Goal: Use online tool/utility: Utilize a website feature to perform a specific function

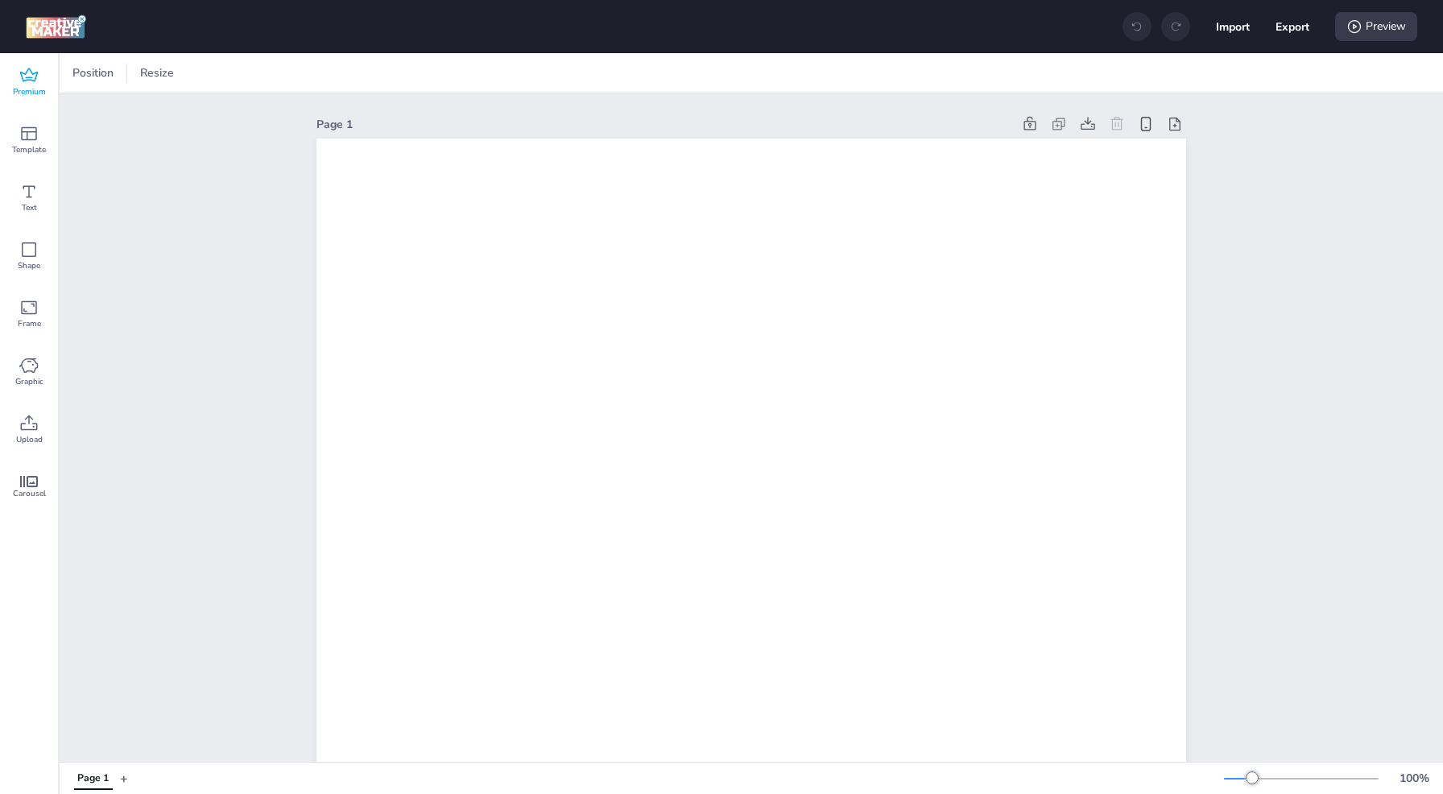
click at [38, 79] on icon at bounding box center [28, 75] width 19 height 19
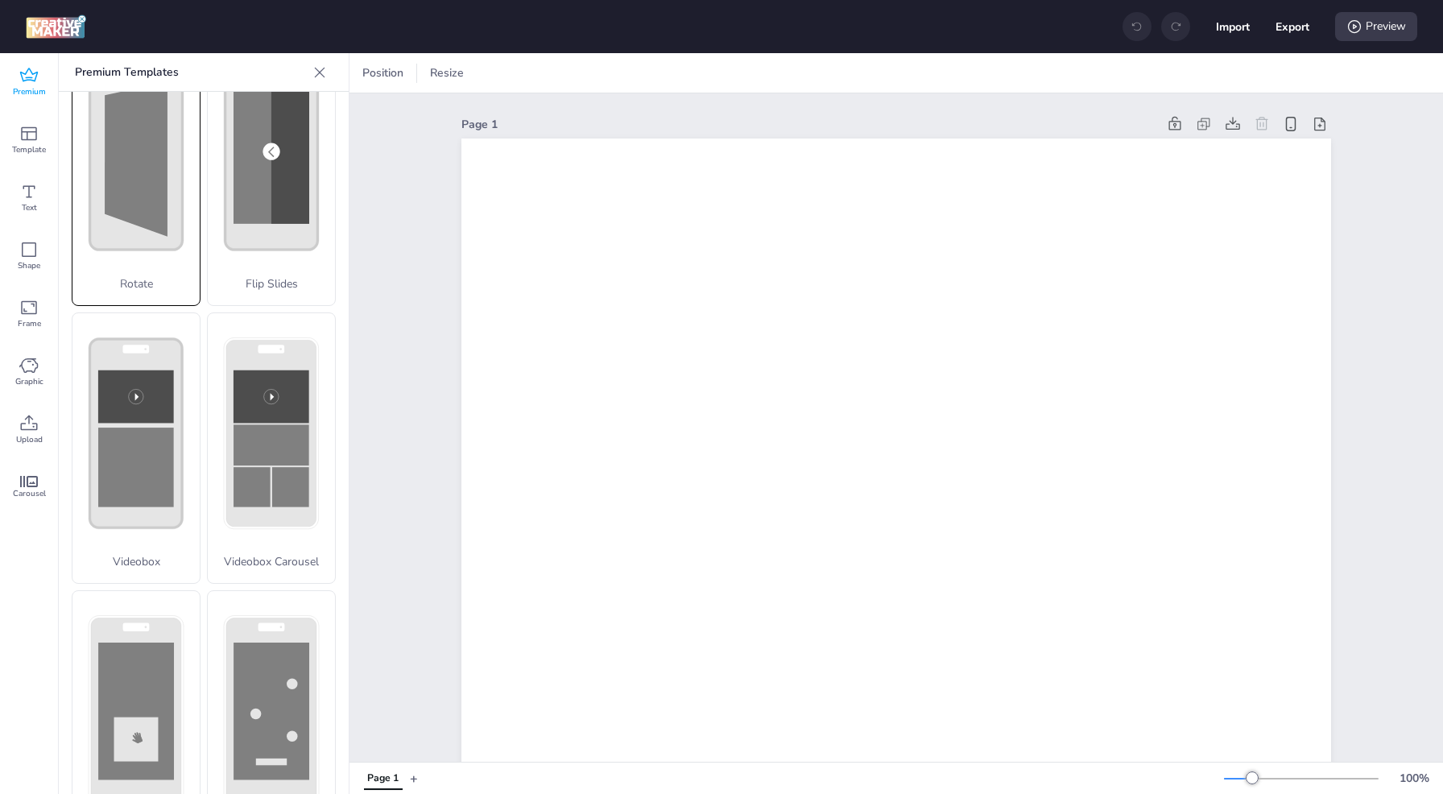
scroll to position [386, 0]
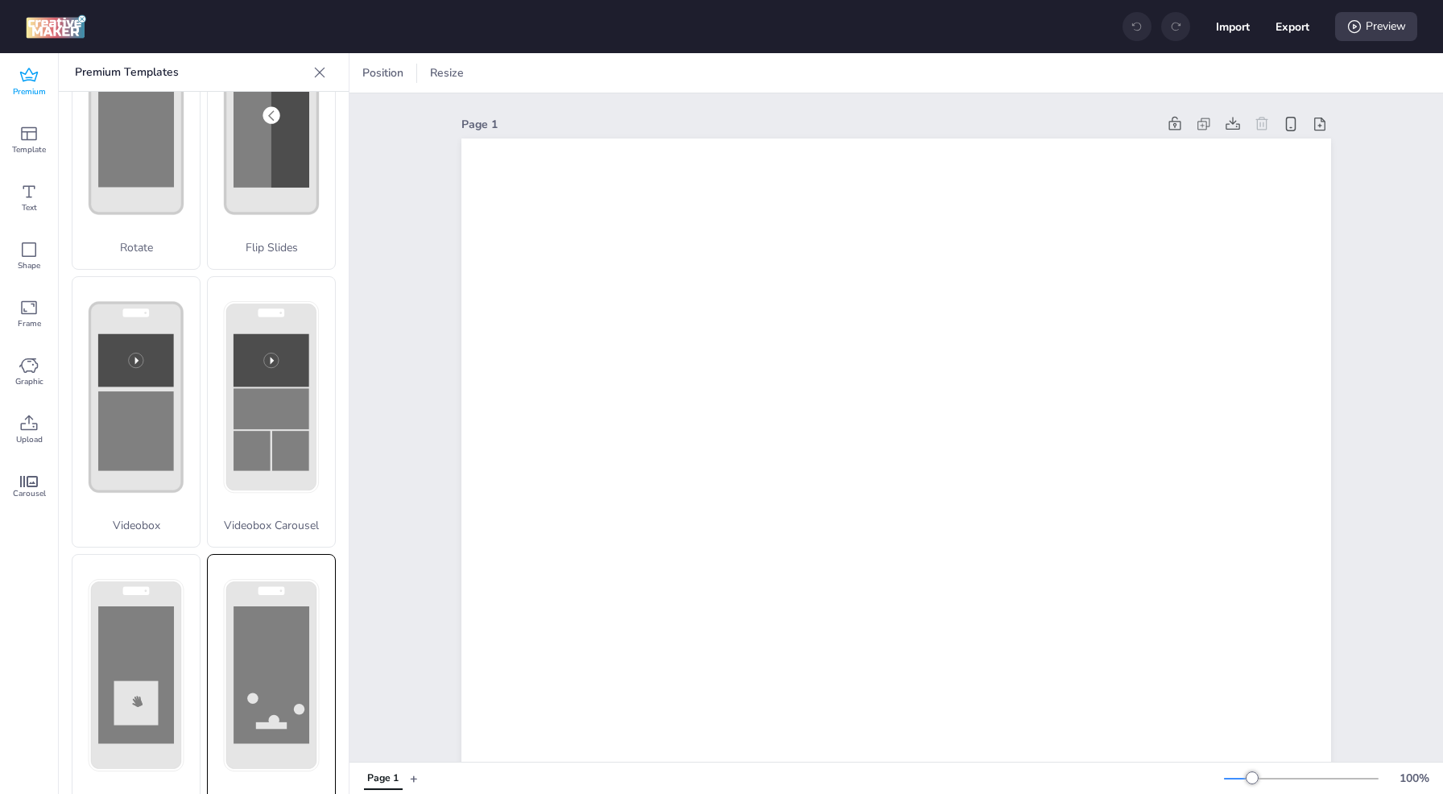
click at [255, 667] on div "Collector" at bounding box center [271, 690] width 129 height 272
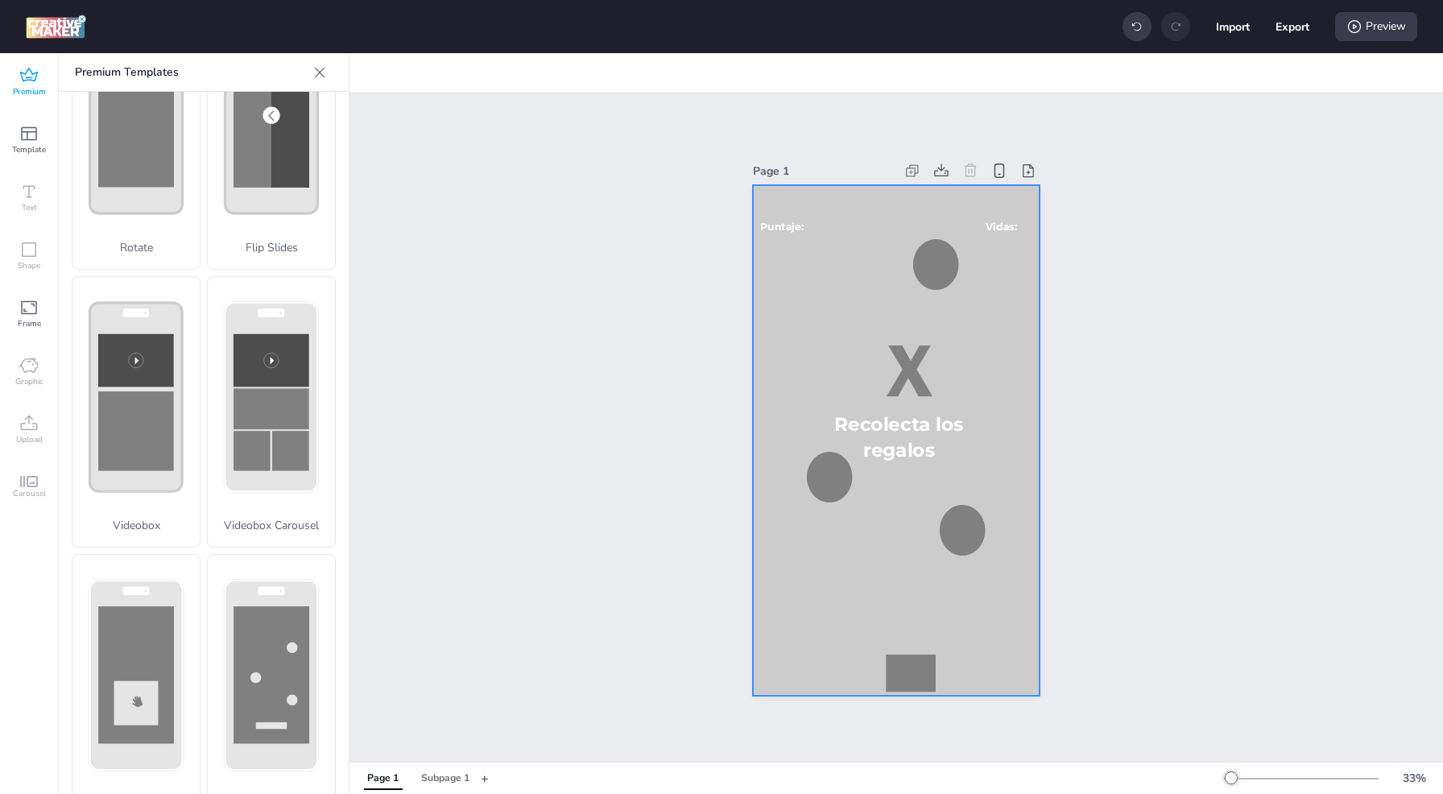
click at [835, 295] on div at bounding box center [896, 440] width 287 height 511
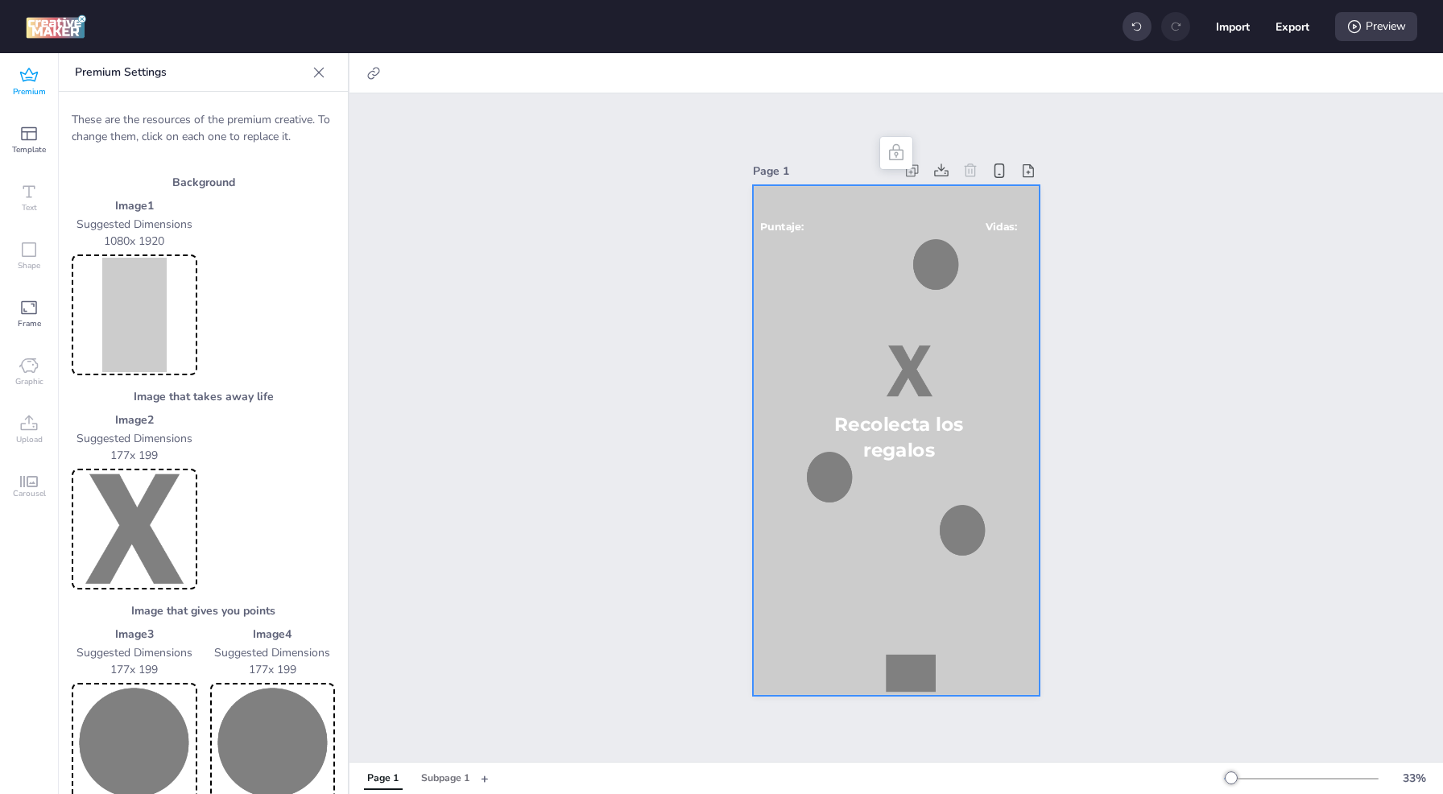
click at [135, 306] on img at bounding box center [134, 315] width 119 height 114
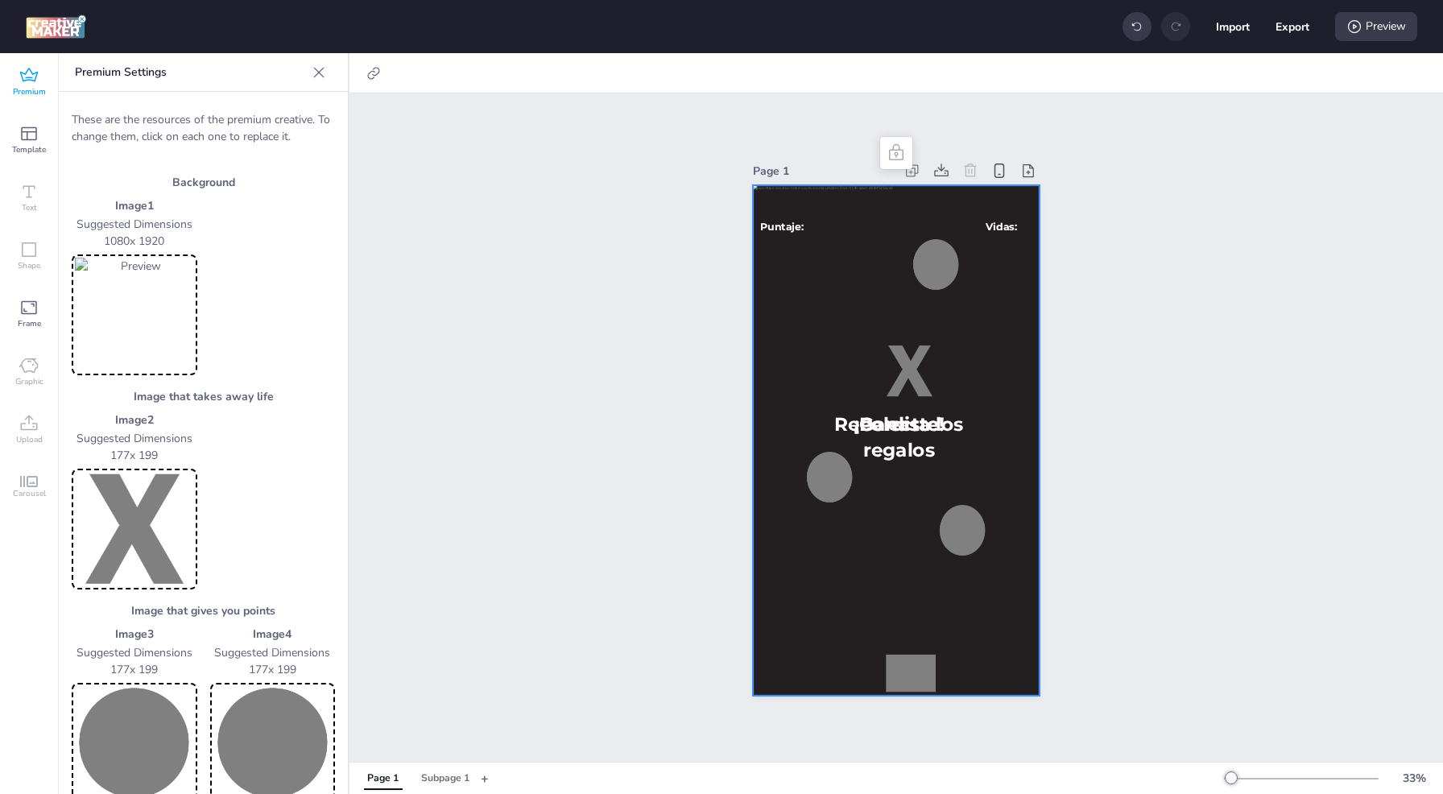
click at [135, 532] on img at bounding box center [134, 529] width 119 height 114
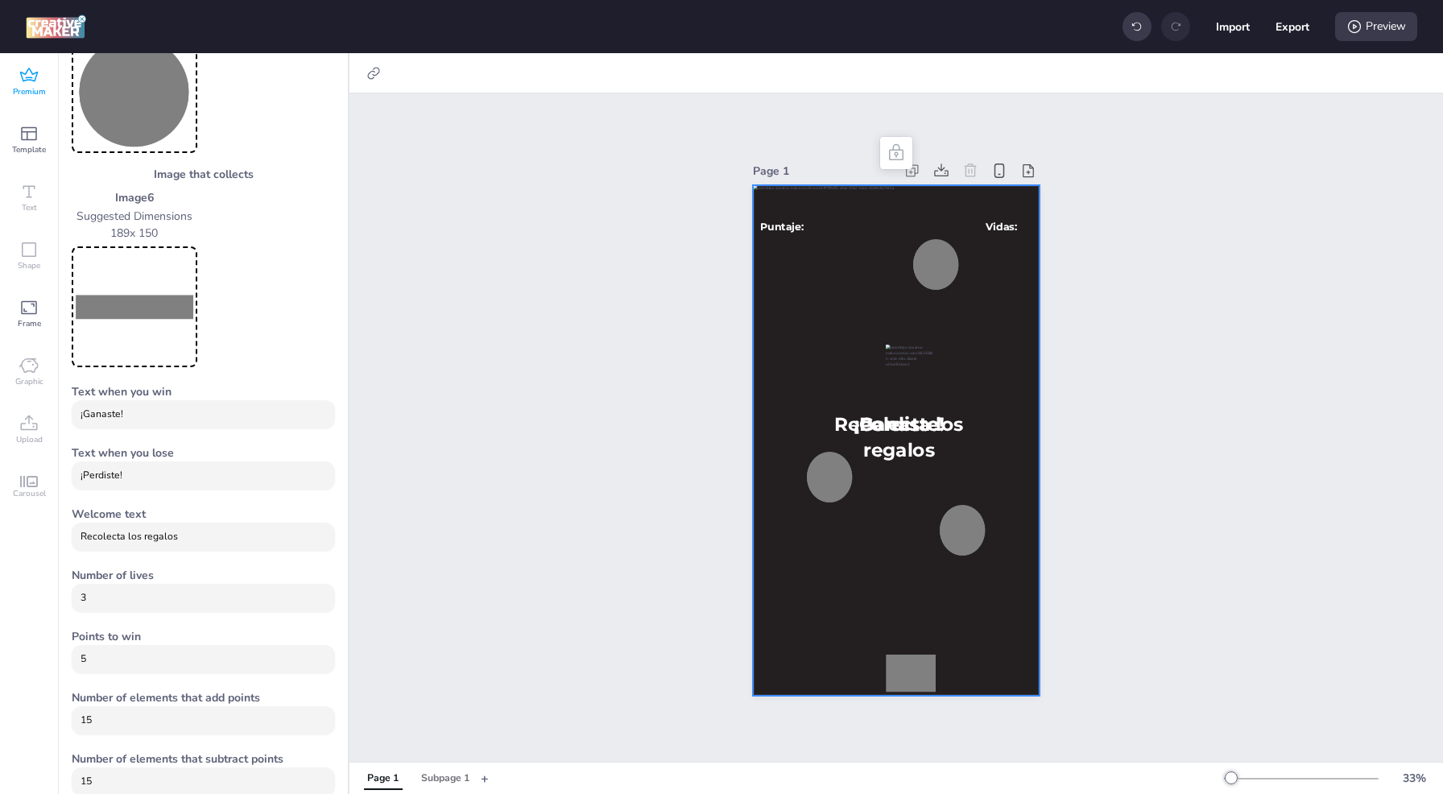
scroll to position [863, 0]
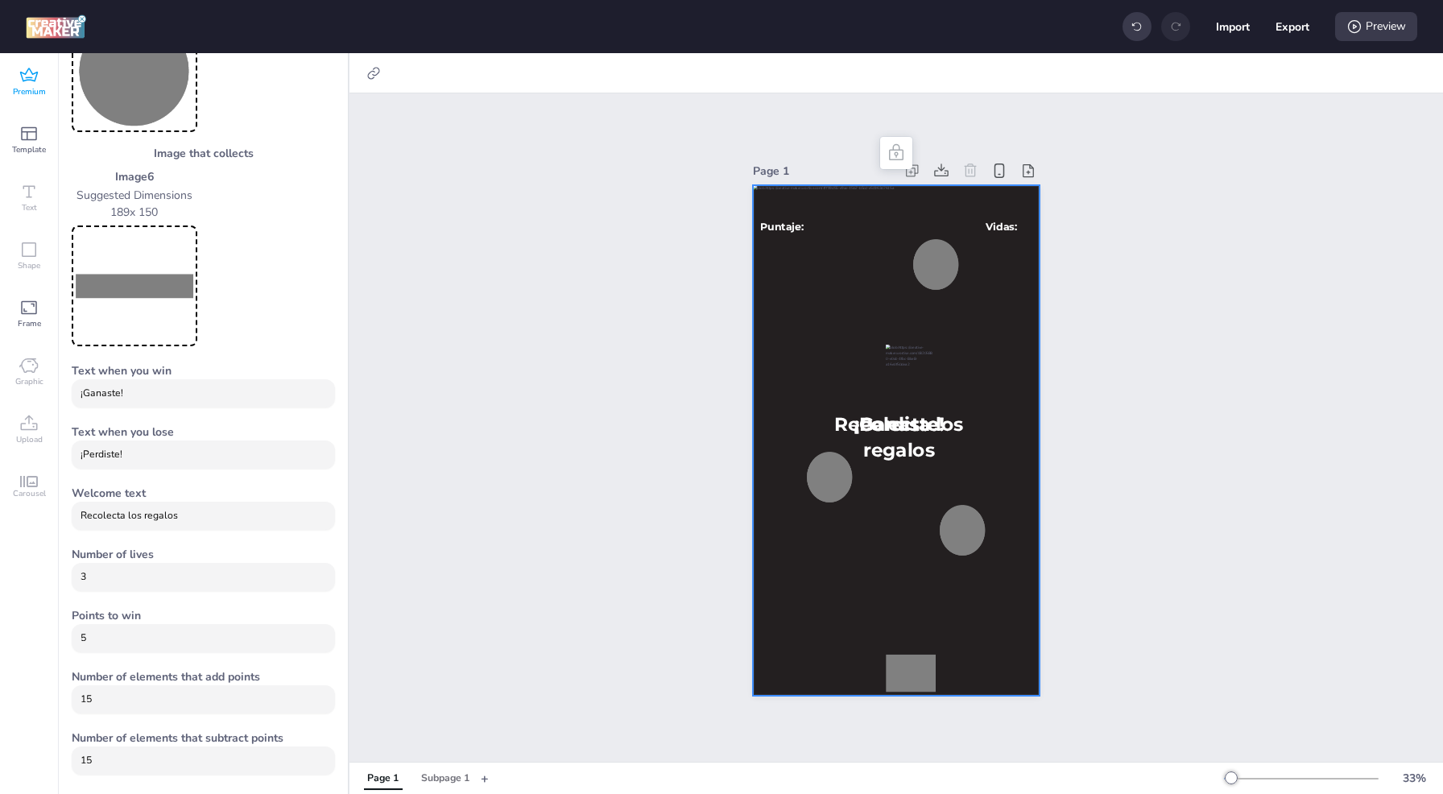
click at [122, 277] on img at bounding box center [134, 286] width 119 height 114
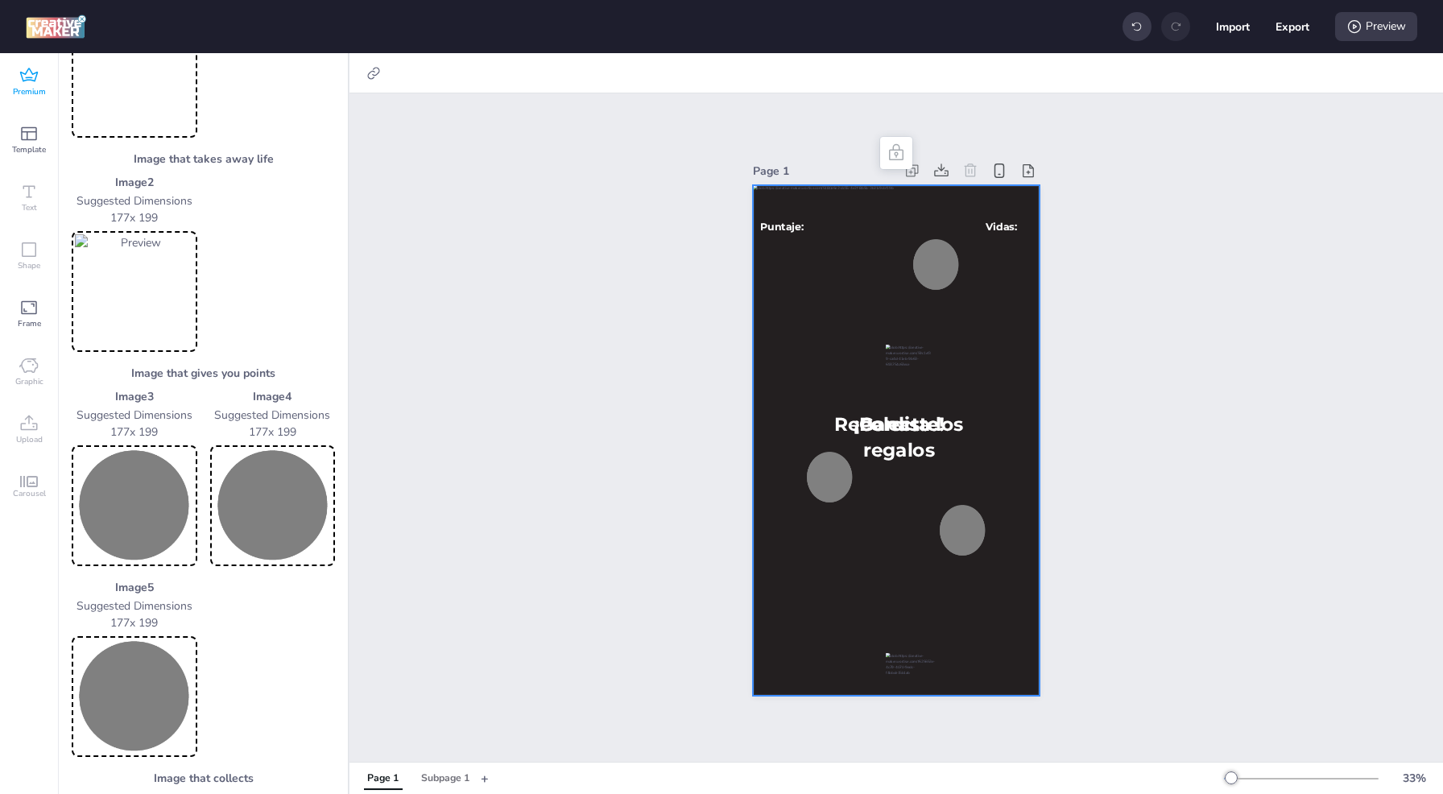
scroll to position [218, 0]
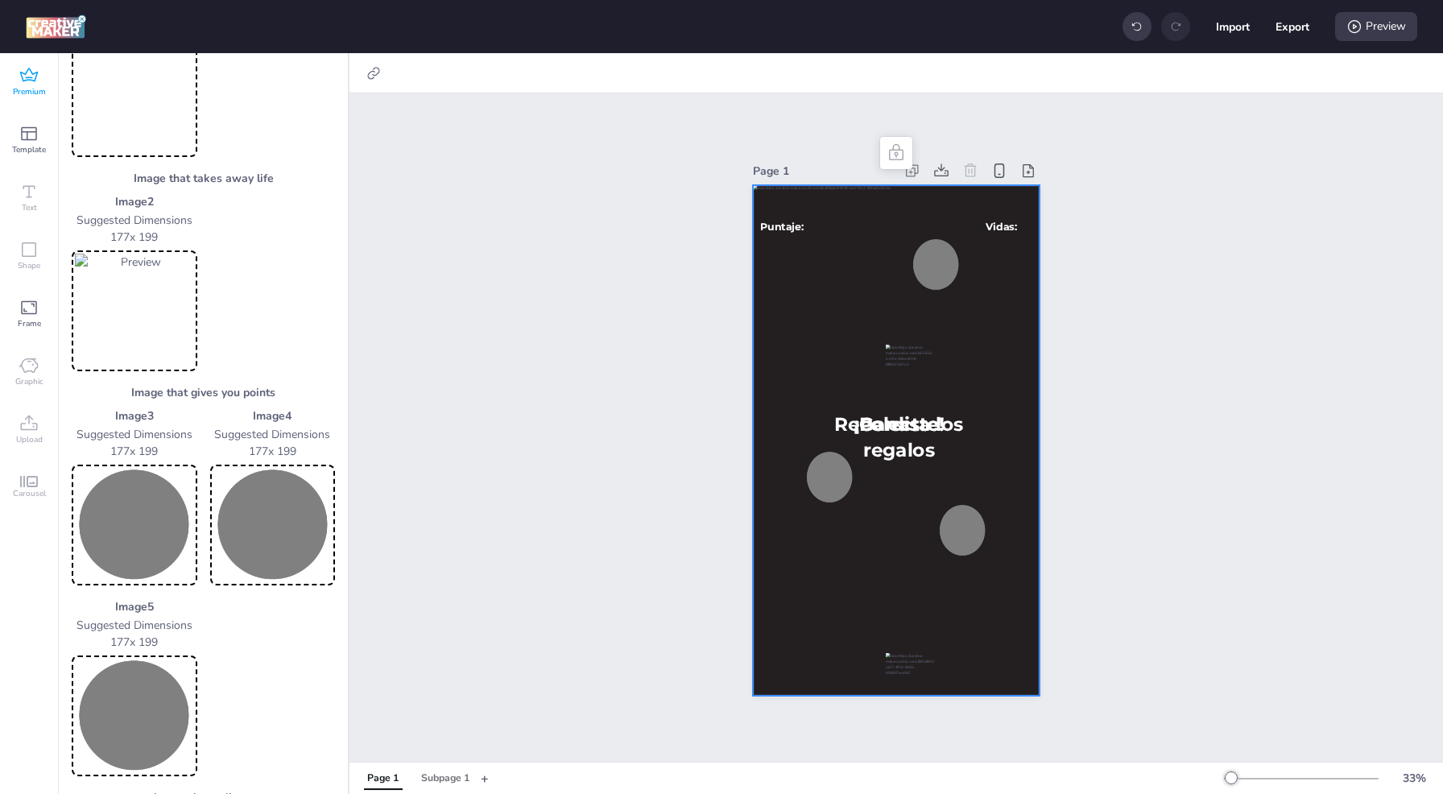
click at [155, 533] on img at bounding box center [134, 525] width 119 height 114
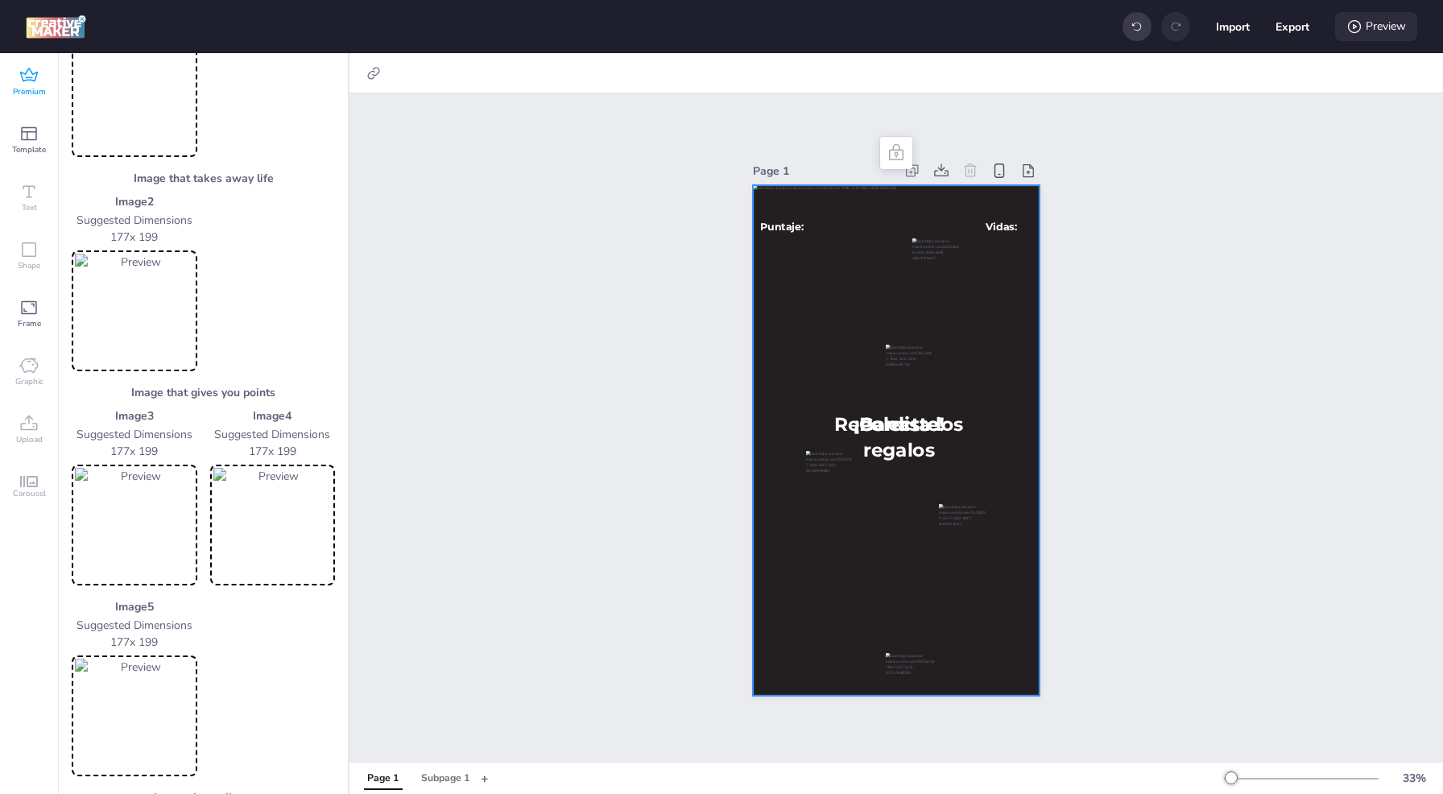
click at [1371, 23] on div "Preview" at bounding box center [1376, 26] width 82 height 29
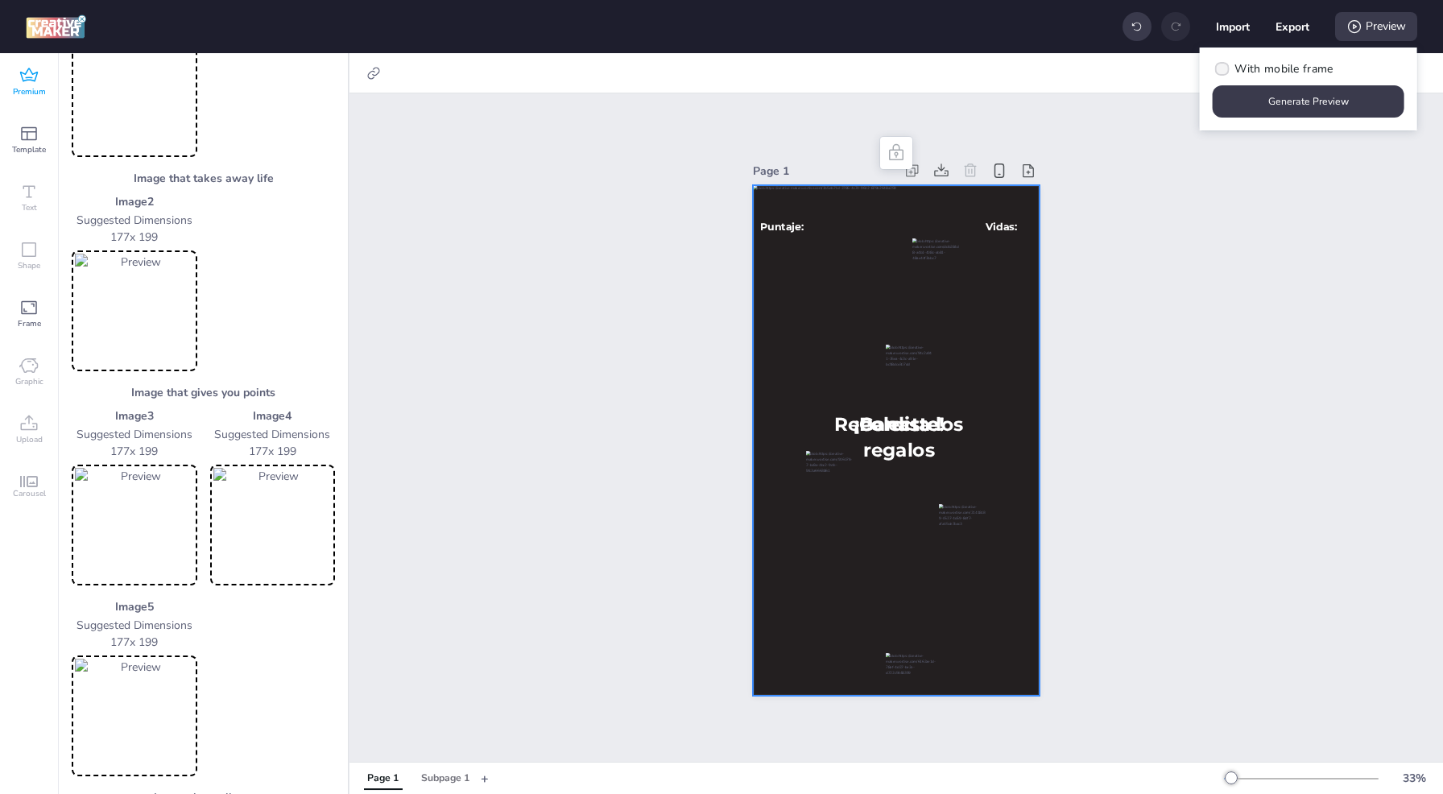
click at [1266, 73] on span "With mobile frame" at bounding box center [1284, 68] width 98 height 17
click at [1225, 73] on input "With mobile frame" at bounding box center [1220, 75] width 10 height 10
click at [1273, 114] on button "Generate Preview" at bounding box center [1309, 101] width 186 height 31
click at [1273, 65] on span "With mobile frame" at bounding box center [1284, 68] width 98 height 17
click at [1225, 70] on input "With mobile frame" at bounding box center [1220, 75] width 10 height 10
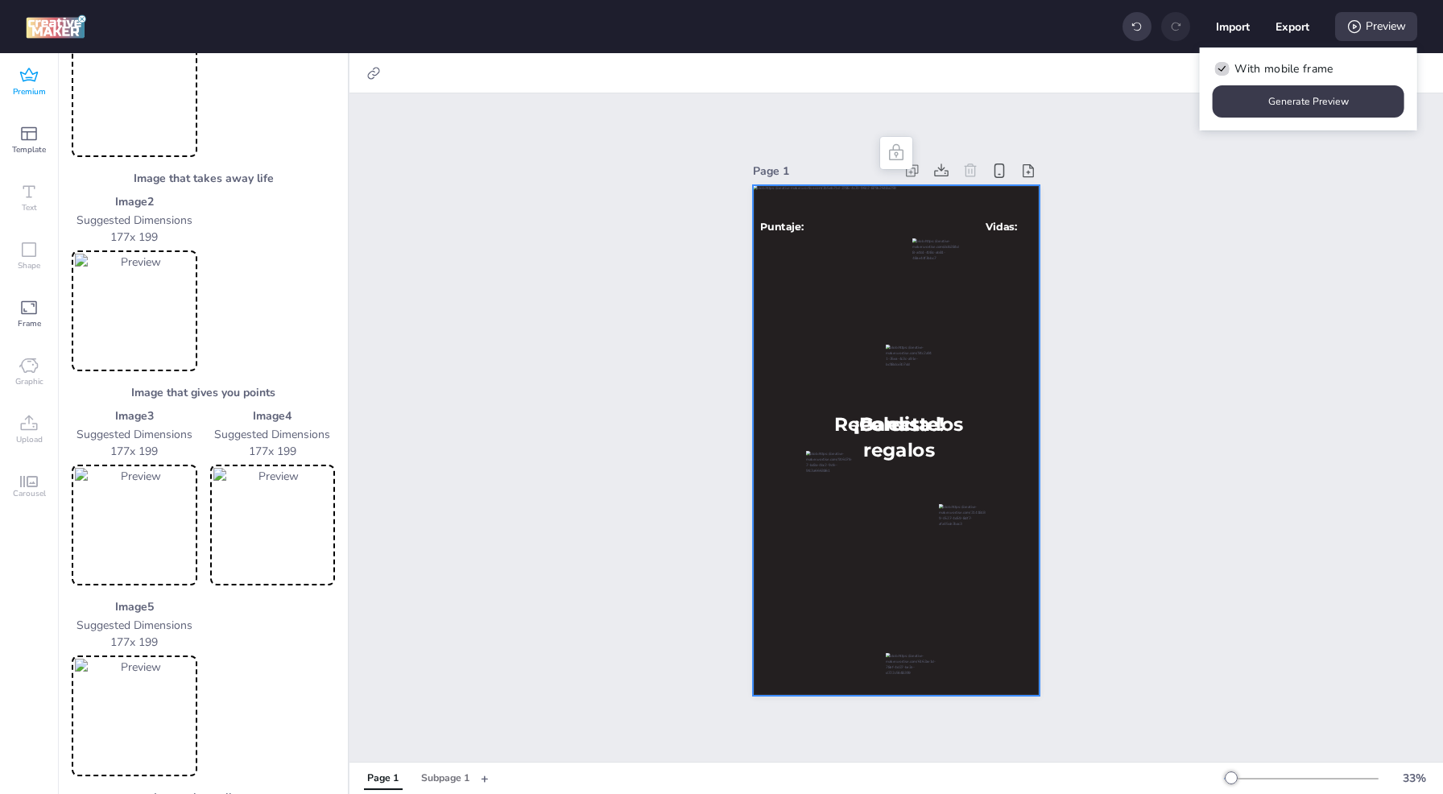
checkbox input "false"
click at [1337, 104] on button "Generate Preview" at bounding box center [1309, 101] width 192 height 32
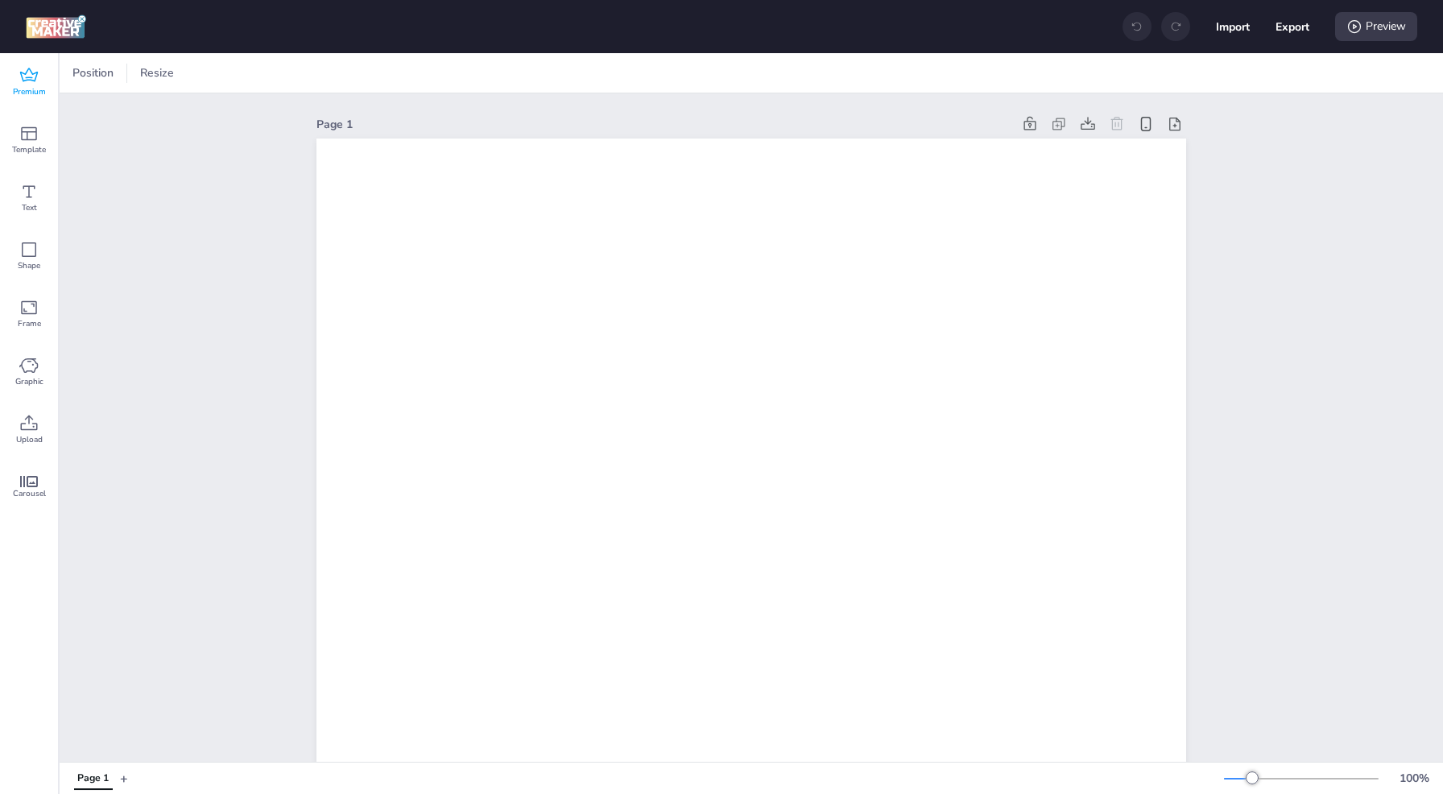
click at [19, 81] on icon at bounding box center [28, 75] width 19 height 19
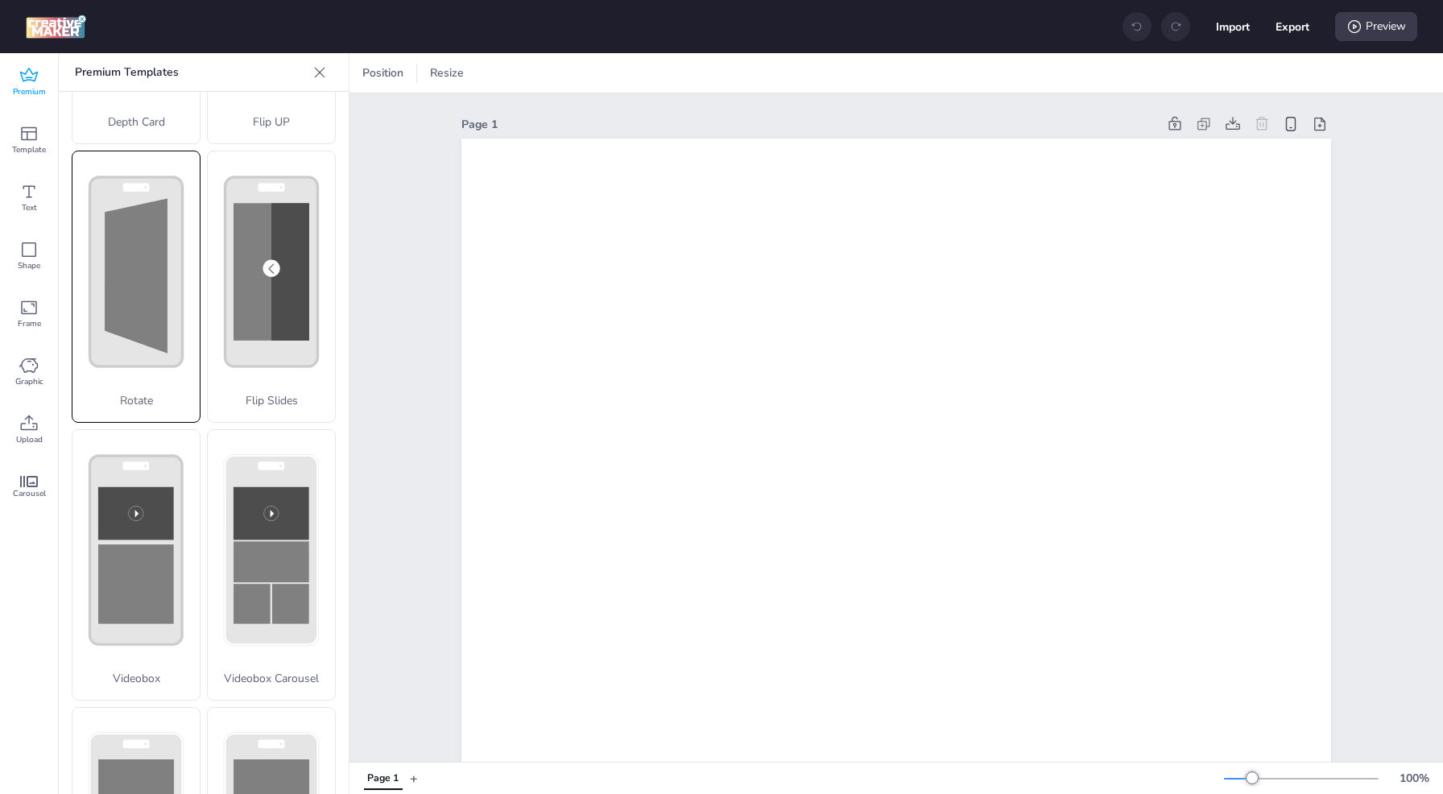
scroll to position [386, 0]
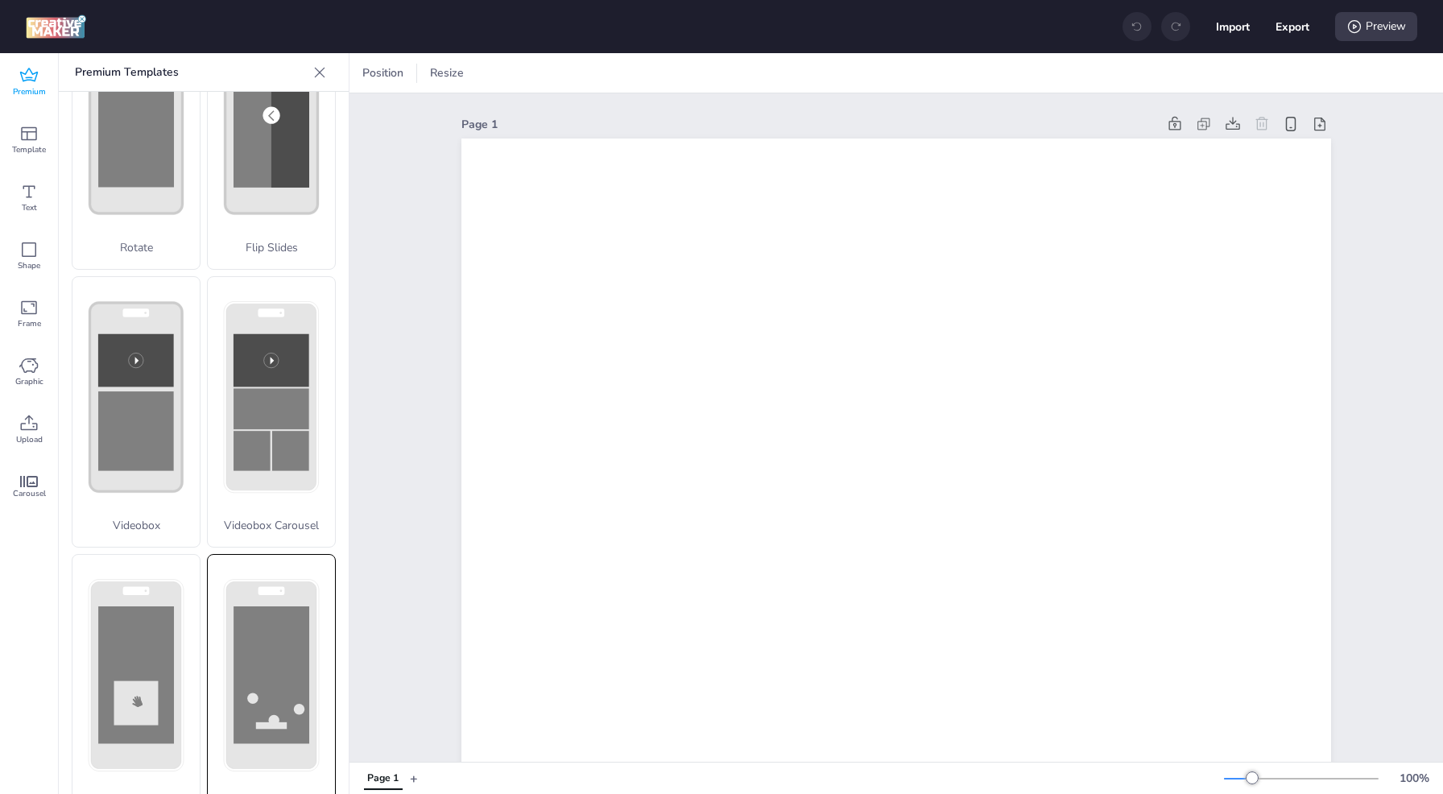
click at [269, 647] on rect at bounding box center [272, 675] width 76 height 137
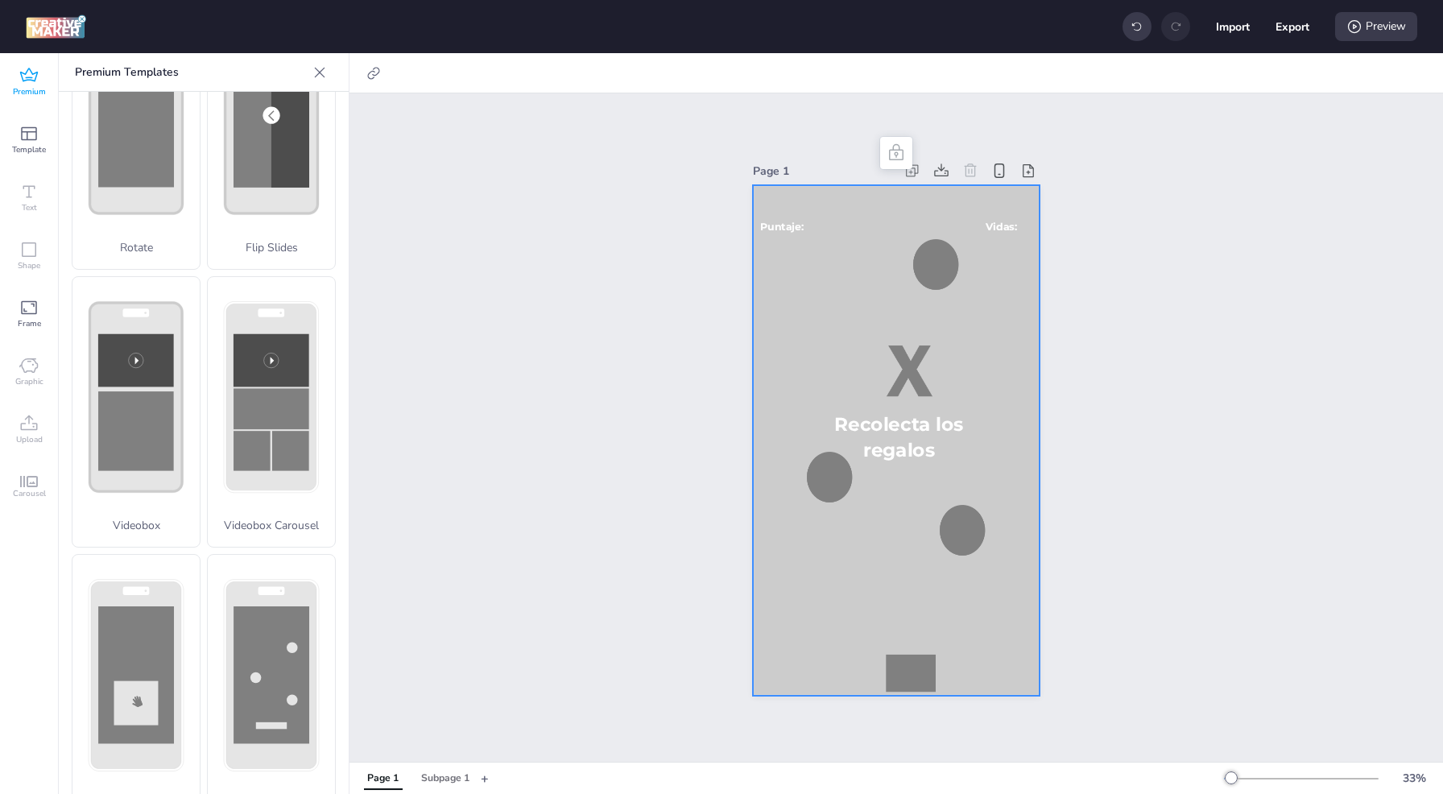
click at [822, 591] on div at bounding box center [896, 440] width 287 height 511
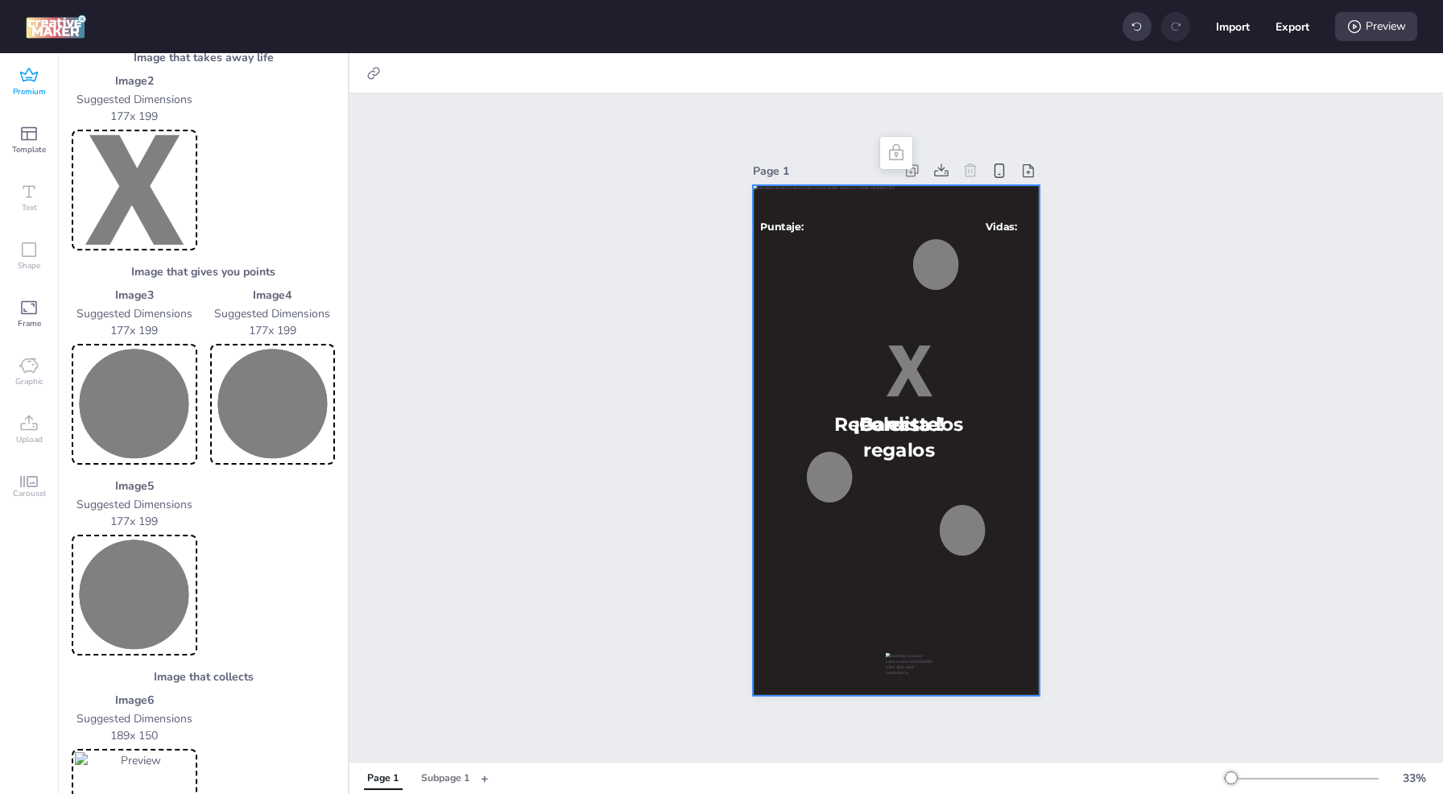
scroll to position [299, 0]
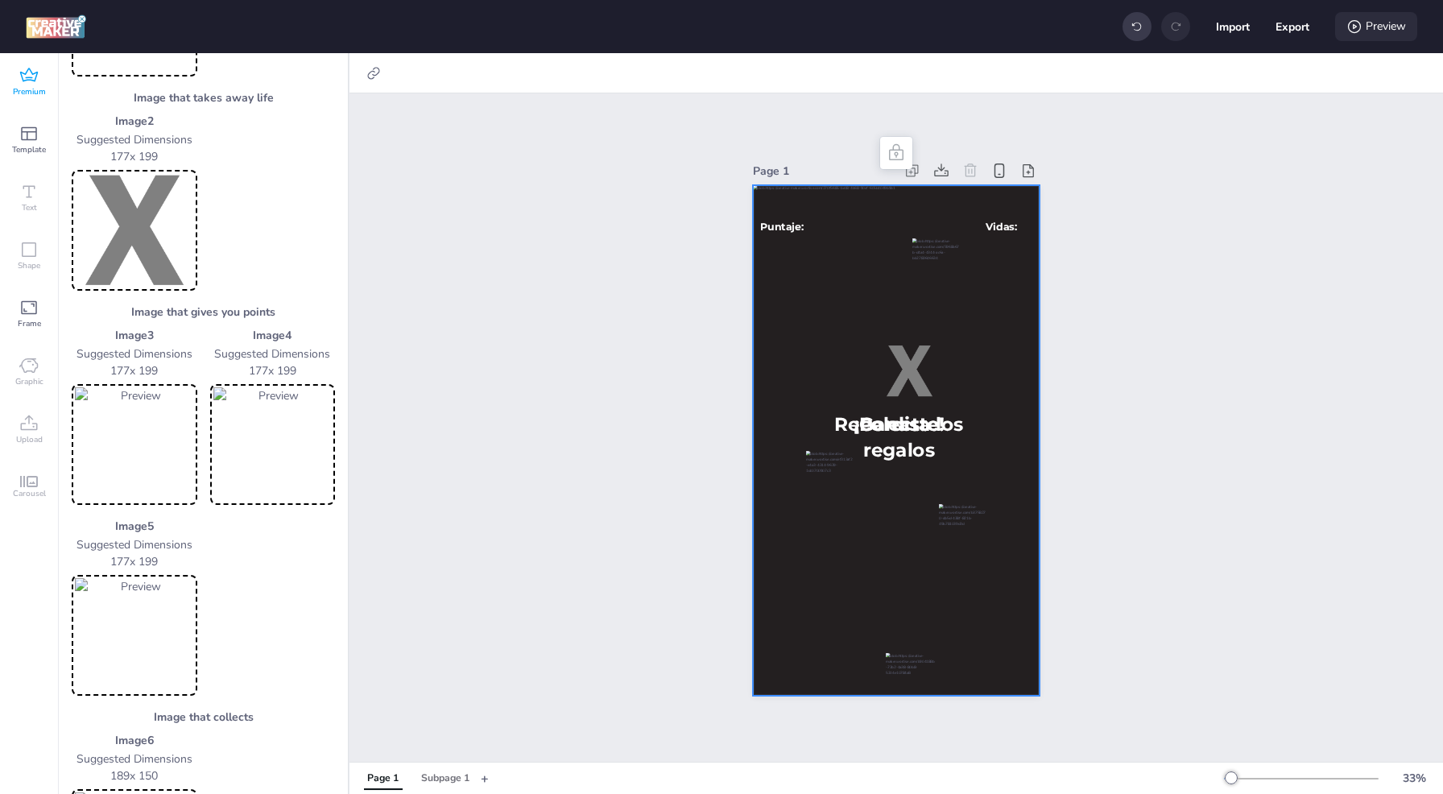
click at [1369, 34] on div "Preview" at bounding box center [1376, 26] width 82 height 29
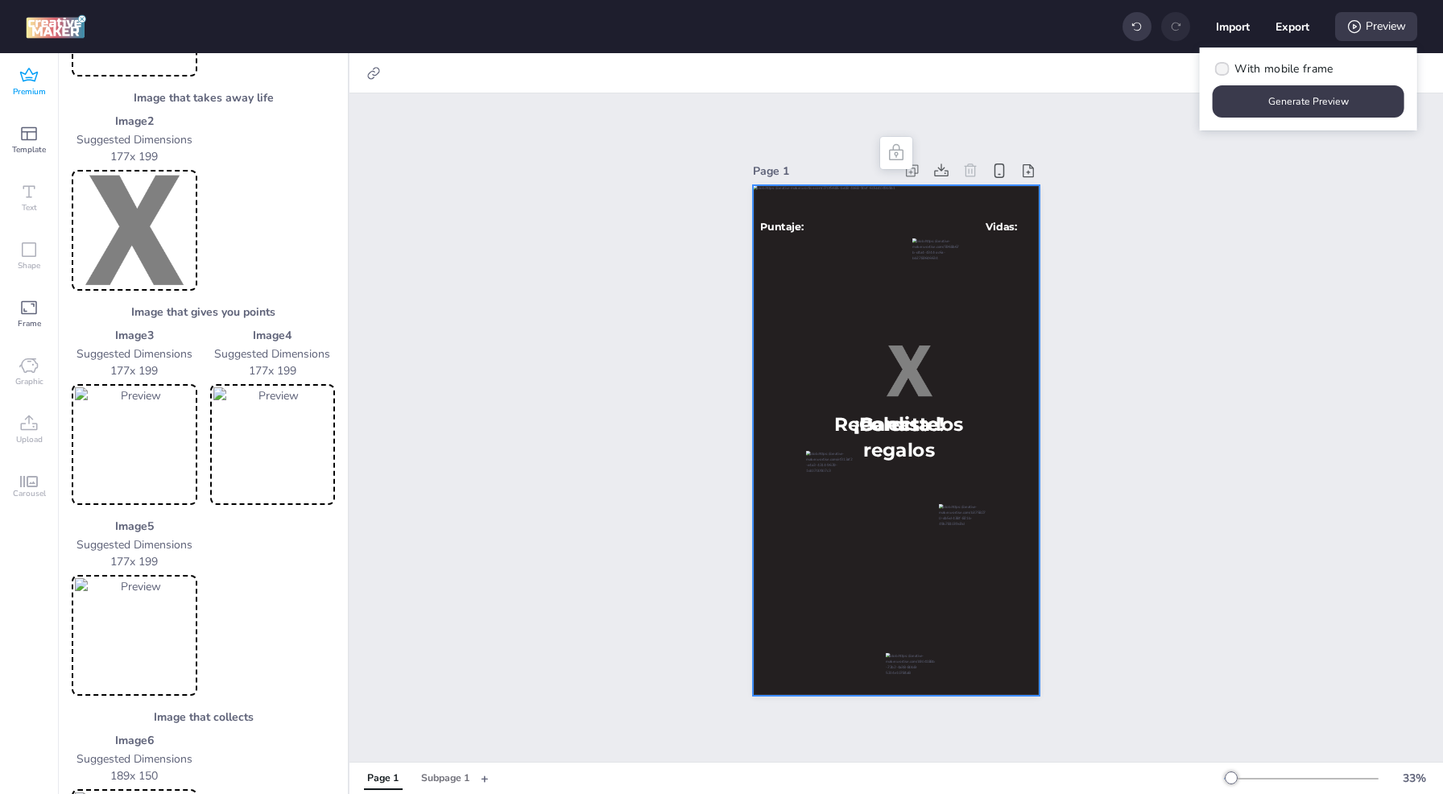
click at [1315, 66] on span "With mobile frame" at bounding box center [1284, 68] width 98 height 17
click at [1225, 70] on input "With mobile frame" at bounding box center [1220, 75] width 10 height 10
checkbox input "true"
click at [1318, 105] on button "Generate Preview" at bounding box center [1309, 101] width 186 height 31
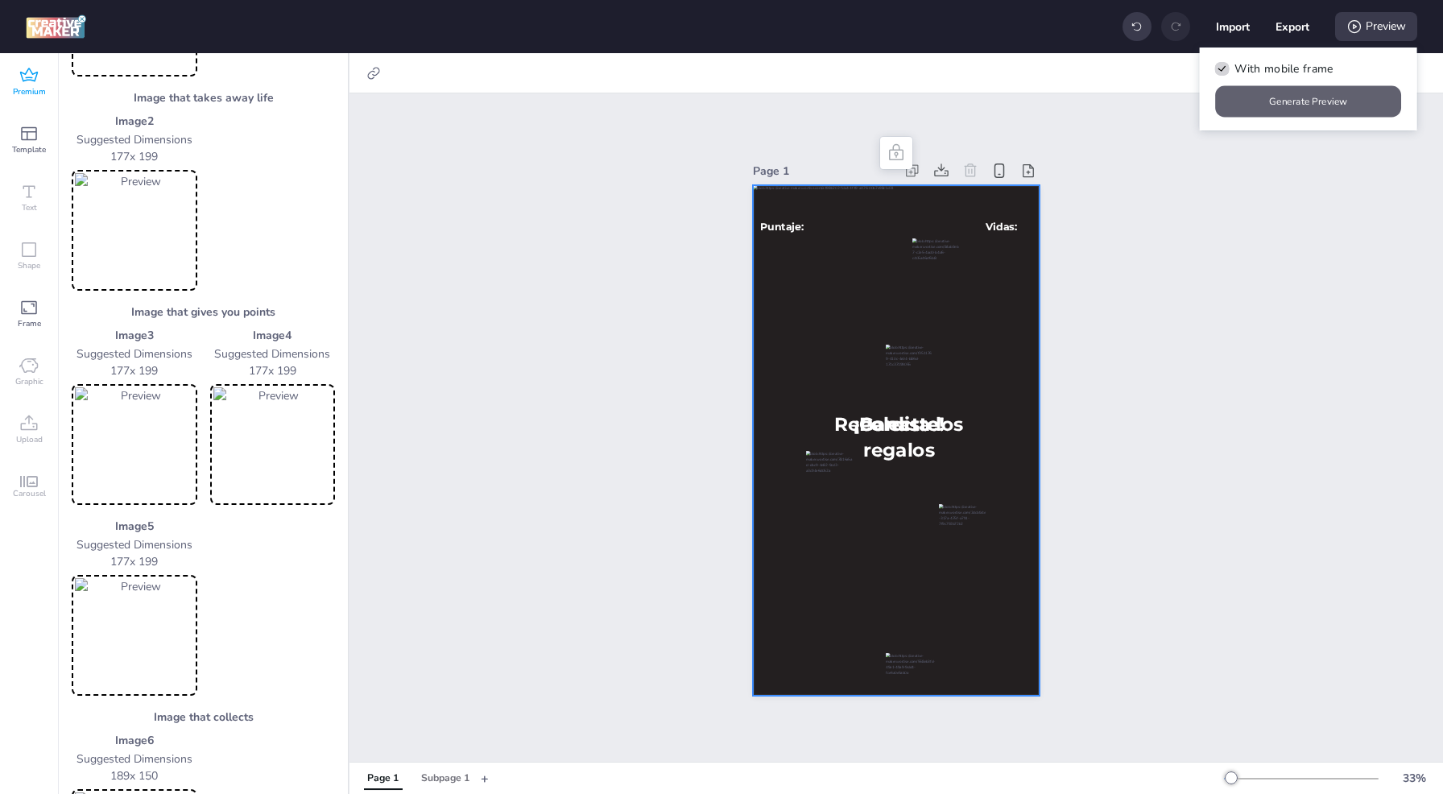
click at [1350, 109] on button "Generate Preview" at bounding box center [1309, 101] width 186 height 31
